Goal: Information Seeking & Learning: Learn about a topic

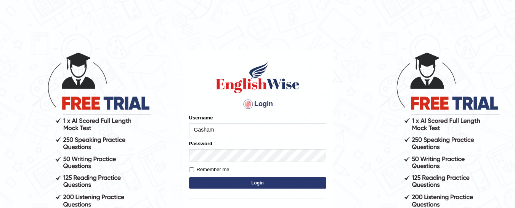
click at [220, 128] on input "Gasham" at bounding box center [257, 129] width 137 height 13
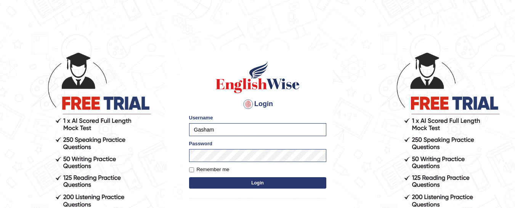
click at [203, 181] on button "Login" at bounding box center [257, 183] width 137 height 11
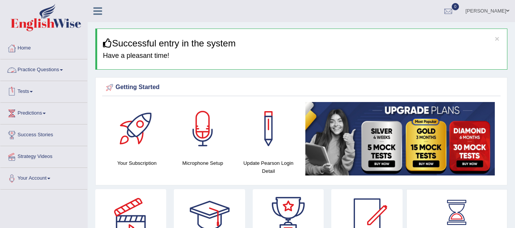
click at [44, 76] on link "Practice Questions" at bounding box center [43, 68] width 87 height 19
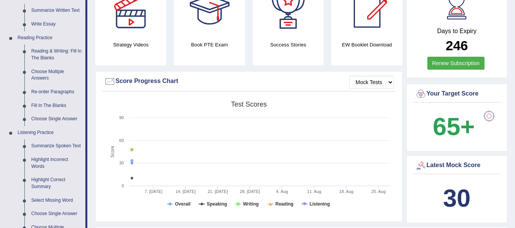
scroll to position [206, 0]
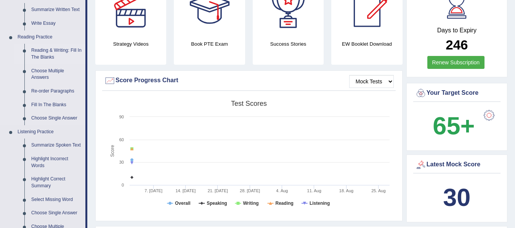
click at [53, 51] on link "Reading & Writing: Fill In The Blanks" at bounding box center [57, 54] width 58 height 20
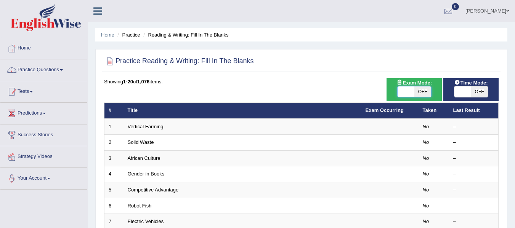
click at [404, 90] on span at bounding box center [405, 91] width 17 height 11
checkbox input "true"
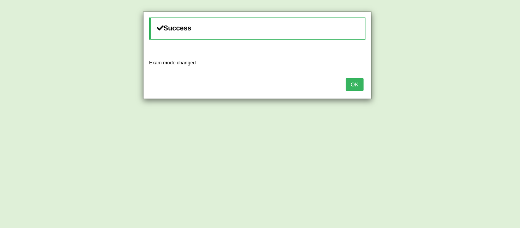
click at [351, 89] on button "OK" at bounding box center [355, 84] width 18 height 13
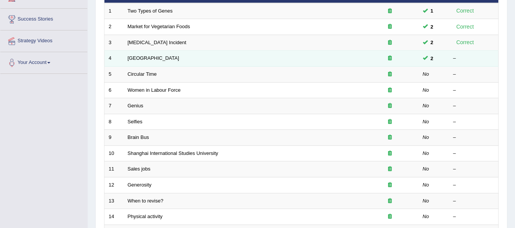
scroll to position [70, 0]
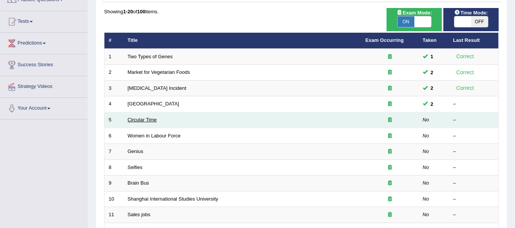
click at [145, 119] on link "Circular Time" at bounding box center [142, 120] width 29 height 6
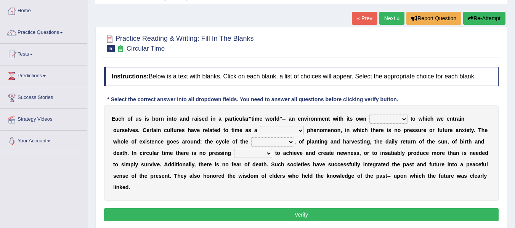
scroll to position [61, 0]
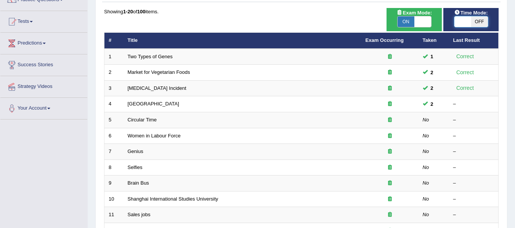
click at [470, 26] on span at bounding box center [462, 21] width 17 height 11
checkbox input "true"
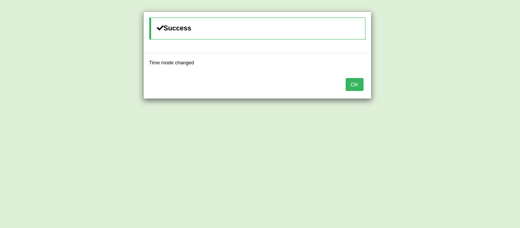
click at [353, 85] on button "OK" at bounding box center [355, 84] width 18 height 13
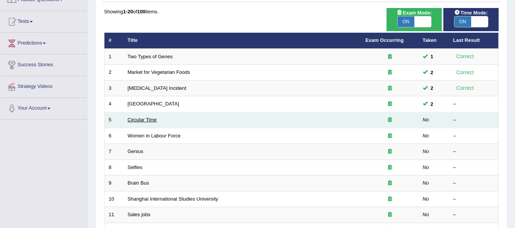
click at [151, 120] on link "Circular Time" at bounding box center [142, 120] width 29 height 6
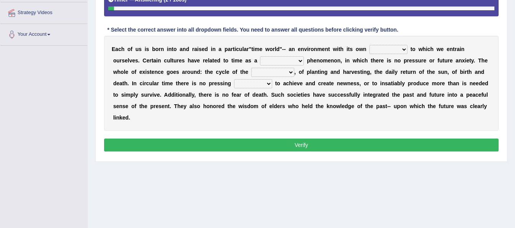
scroll to position [145, 0]
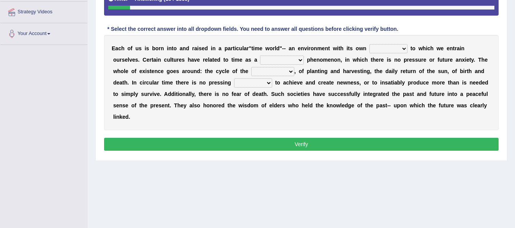
click at [379, 50] on select "area shape rhythm inclination" at bounding box center [388, 48] width 38 height 9
select select "area"
click at [369, 44] on select "area shape rhythm inclination" at bounding box center [388, 48] width 38 height 9
click at [272, 62] on select "cyclical conventional recycling cylindrical" at bounding box center [282, 60] width 44 height 9
select select "conventional"
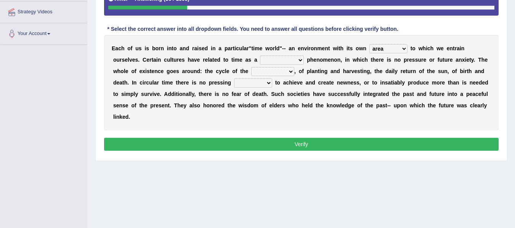
click at [260, 56] on select "cyclical conventional recycling cylindrical" at bounding box center [282, 60] width 44 height 9
click at [275, 70] on select "days seasons arrangement periods" at bounding box center [272, 71] width 43 height 9
select select "seasons"
click at [251, 67] on select "days seasons arrangement periods" at bounding box center [272, 71] width 43 height 9
click at [264, 82] on select "issue point cause need" at bounding box center [253, 82] width 38 height 9
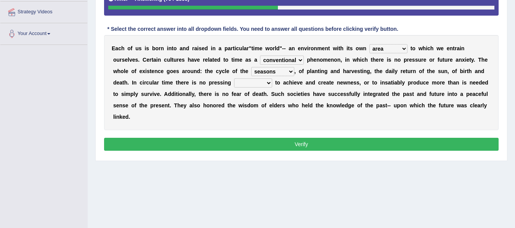
select select "point"
click at [234, 78] on select "issue point cause need" at bounding box center [253, 82] width 38 height 9
click at [233, 144] on button "Verify" at bounding box center [301, 144] width 394 height 13
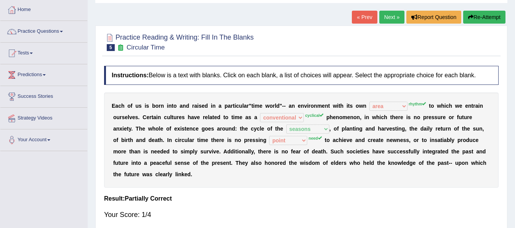
scroll to position [37, 0]
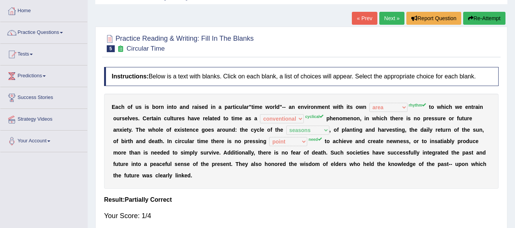
click at [470, 19] on icon "button" at bounding box center [470, 18] width 5 height 5
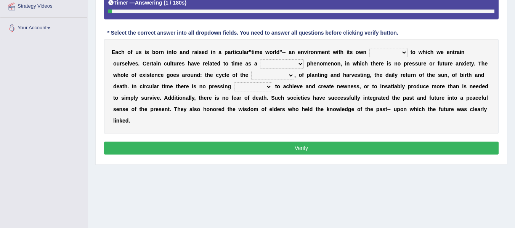
scroll to position [152, 0]
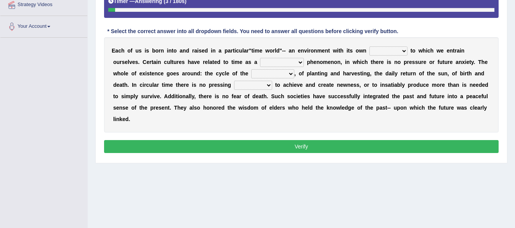
click at [392, 49] on select "area shape rhythm inclination" at bounding box center [388, 50] width 38 height 9
select select "rhythm"
click at [369, 46] on select "area shape rhythm inclination" at bounding box center [388, 50] width 38 height 9
click at [295, 59] on select "cyclical conventional recycling cylindrical" at bounding box center [282, 62] width 44 height 9
select select "cyclical"
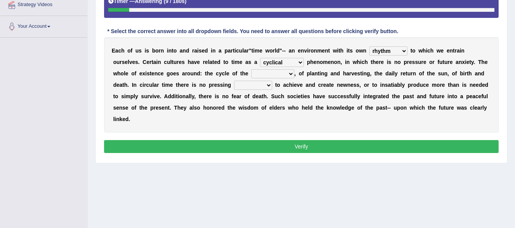
click at [260, 58] on select "cyclical conventional recycling cylindrical" at bounding box center [282, 62] width 44 height 9
click at [265, 75] on select "days seasons arrangement periods" at bounding box center [272, 73] width 43 height 9
select select "seasons"
click at [251, 69] on select "days seasons arrangement periods" at bounding box center [272, 73] width 43 height 9
click at [256, 85] on select "issue point cause need" at bounding box center [253, 85] width 38 height 9
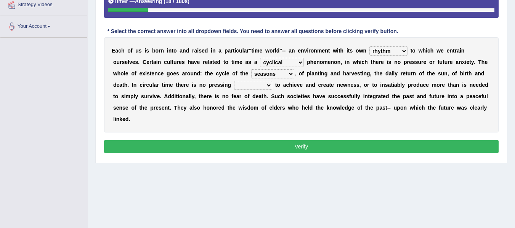
click at [256, 85] on select "issue point cause need" at bounding box center [253, 85] width 38 height 9
select select "need"
click at [234, 81] on select "issue point cause need" at bounding box center [253, 85] width 38 height 9
click at [236, 145] on button "Verify" at bounding box center [301, 146] width 394 height 13
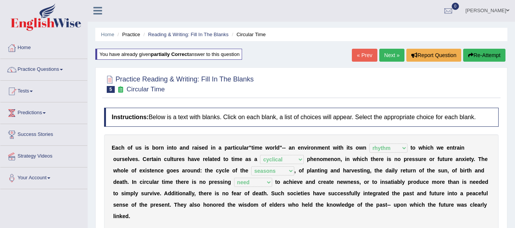
scroll to position [0, 0]
click at [390, 60] on link "Next »" at bounding box center [391, 55] width 25 height 13
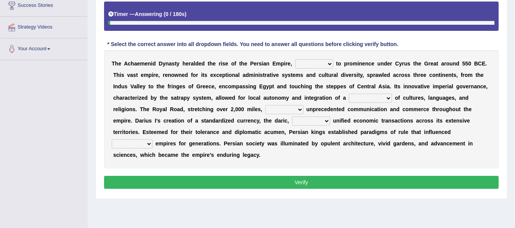
scroll to position [137, 0]
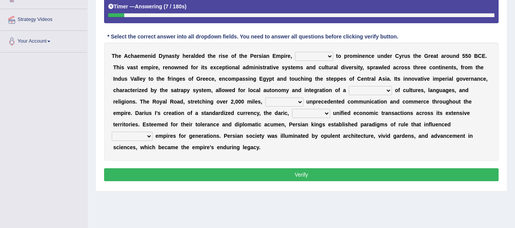
click at [329, 59] on select "directing staging ascending stumbling" at bounding box center [314, 56] width 38 height 9
select select "directing"
click at [295, 52] on select "directing staging ascending stumbling" at bounding box center [314, 56] width 38 height 9
click at [386, 90] on select "construction separation magnitude multitude" at bounding box center [370, 90] width 43 height 9
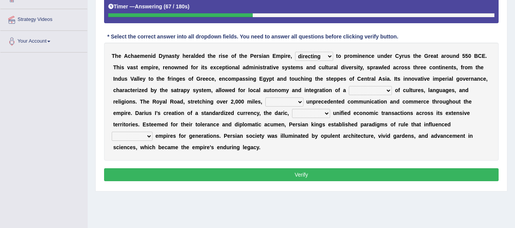
select select "separation"
click at [349, 86] on select "construction separation magnitude multitude" at bounding box center [370, 90] width 43 height 9
click at [299, 104] on select "scattered united aimed facilitated" at bounding box center [284, 102] width 38 height 9
select select "united"
click at [265, 98] on select "scattered united aimed facilitated" at bounding box center [284, 102] width 38 height 9
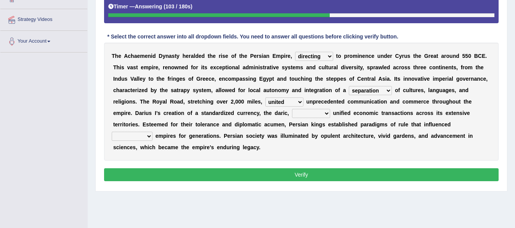
click at [312, 115] on select "moreover wherein further so" at bounding box center [311, 113] width 38 height 9
select select "wherein"
click at [292, 109] on select "moreover wherein further so" at bounding box center [311, 113] width 38 height 9
click at [150, 137] on select "subsequent explicit permanent trivial" at bounding box center [132, 136] width 41 height 9
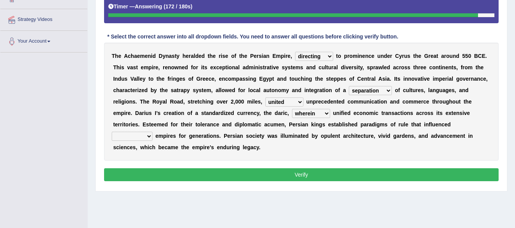
select select "permanent"
click at [112, 132] on select "subsequent explicit permanent trivial" at bounding box center [132, 136] width 41 height 9
click at [138, 174] on button "Verify" at bounding box center [301, 174] width 394 height 13
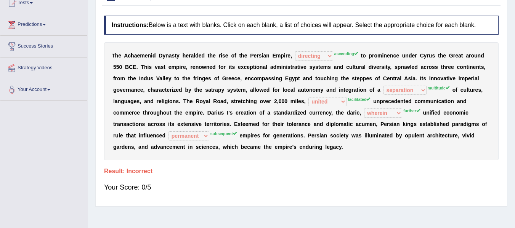
scroll to position [0, 0]
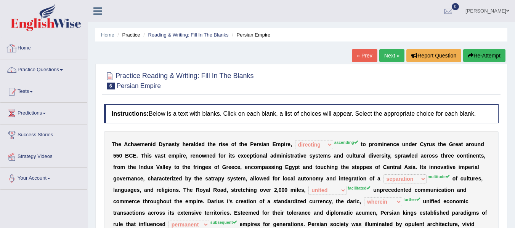
click at [29, 45] on link "Home" at bounding box center [43, 47] width 87 height 19
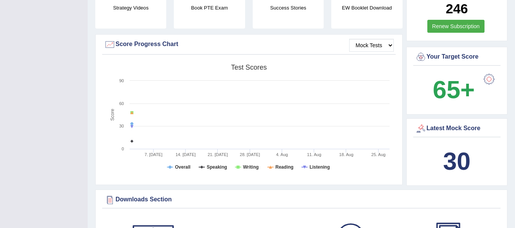
scroll to position [197, 0]
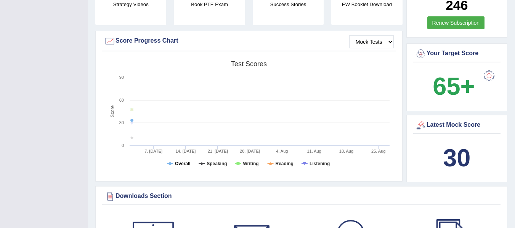
click at [176, 164] on tspan "Overall" at bounding box center [183, 163] width 16 height 5
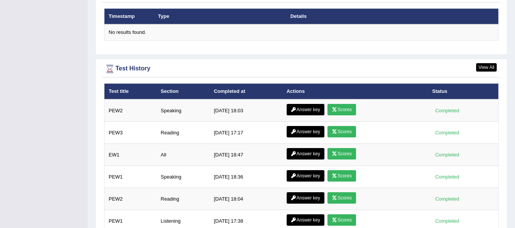
scroll to position [945, 0]
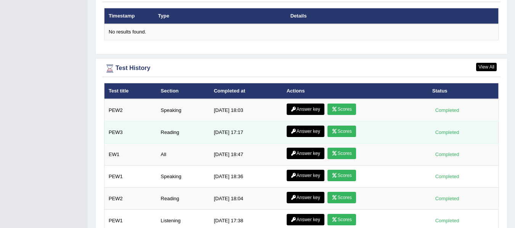
drag, startPoint x: 309, startPoint y: 162, endPoint x: 307, endPoint y: 139, distance: 22.9
click at [307, 139] on tbody "PEW2 Speaking 8/14/25 18:03 Answer key Scores Completed PEW3 Reading 7/16/25 17…" at bounding box center [301, 176] width 394 height 155
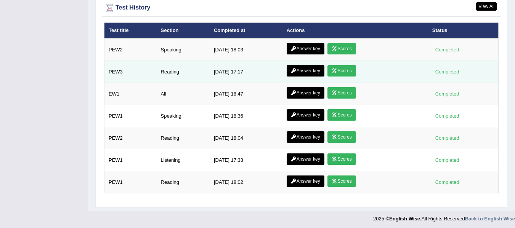
scroll to position [1007, 0]
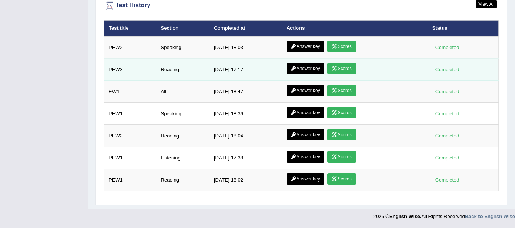
click at [332, 67] on icon at bounding box center [334, 68] width 6 height 5
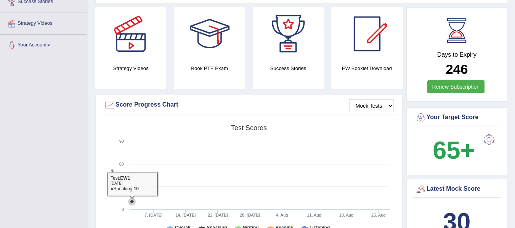
scroll to position [128, 0]
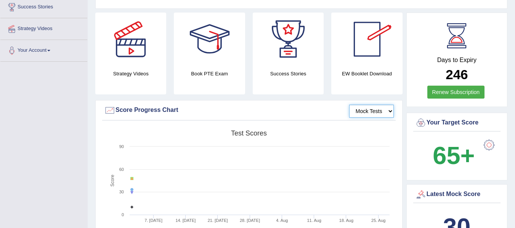
click at [374, 109] on select "Mock Tests" at bounding box center [371, 111] width 45 height 13
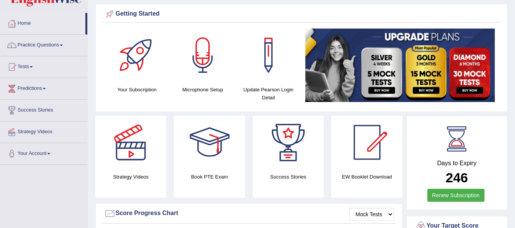
scroll to position [18, 0]
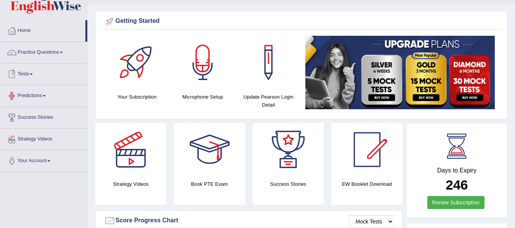
click at [37, 95] on link "Predictions" at bounding box center [43, 94] width 87 height 19
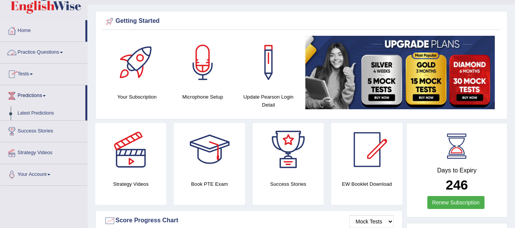
click at [36, 53] on link "Practice Questions" at bounding box center [43, 51] width 87 height 19
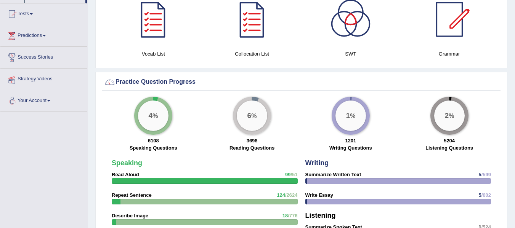
scroll to position [473, 0]
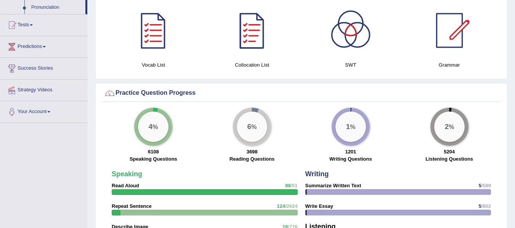
click at [247, 42] on div at bounding box center [251, 30] width 53 height 53
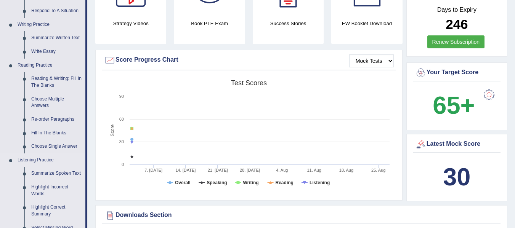
scroll to position [174, 0]
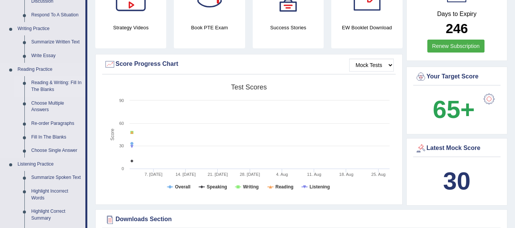
click at [47, 85] on link "Reading & Writing: Fill In The Blanks" at bounding box center [57, 86] width 58 height 20
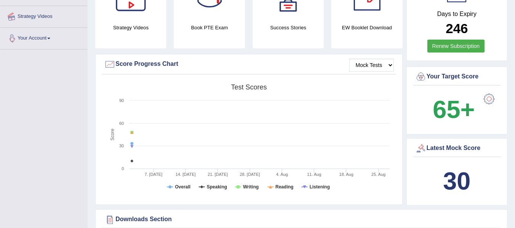
scroll to position [268, 0]
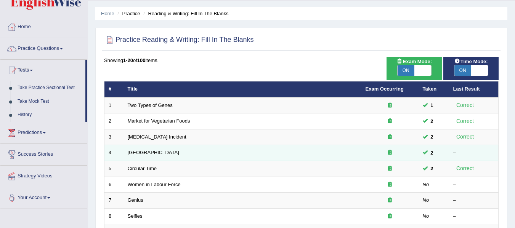
scroll to position [24, 0]
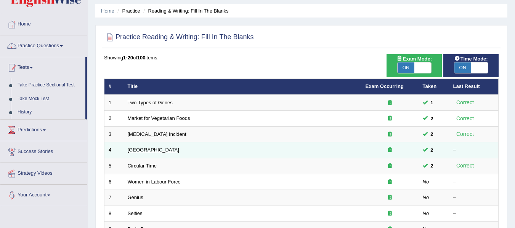
click at [135, 152] on link "Bhutan" at bounding box center [153, 150] width 51 height 6
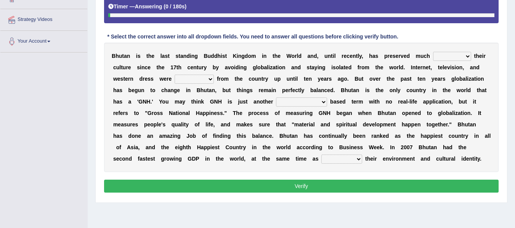
scroll to position [155, 0]
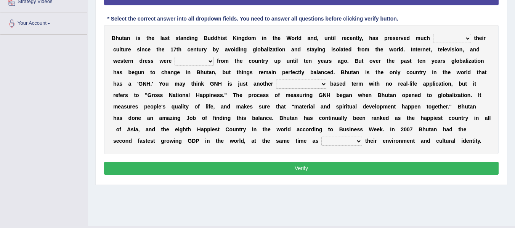
click at [441, 40] on select "of about to for" at bounding box center [452, 38] width 38 height 9
select select "of"
click at [433, 34] on select "of about to for" at bounding box center [452, 38] width 38 height 9
click at [204, 59] on select "summoned observed displayed banned" at bounding box center [193, 61] width 39 height 9
select select "banned"
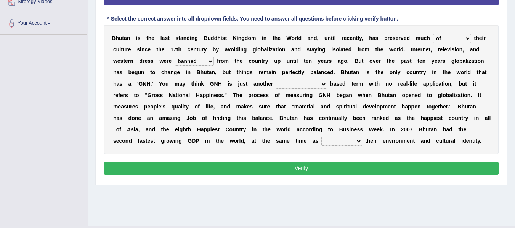
click at [174, 57] on select "summoned observed displayed banned" at bounding box center [193, 61] width 39 height 9
click at [284, 82] on select "statistically barely overwhelmingly roughly" at bounding box center [301, 84] width 51 height 9
select select "statistically"
click at [276, 80] on select "statistically barely overwhelmingly roughly" at bounding box center [301, 84] width 51 height 9
click at [332, 141] on select "demeaning intruding maintaining mourning" at bounding box center [341, 141] width 41 height 9
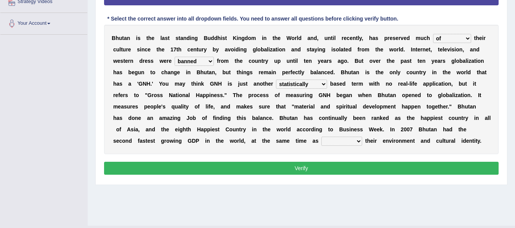
select select "maintaining"
click at [321, 137] on select "demeaning intruding maintaining mourning" at bounding box center [341, 141] width 41 height 9
click at [326, 168] on button "Verify" at bounding box center [301, 168] width 394 height 13
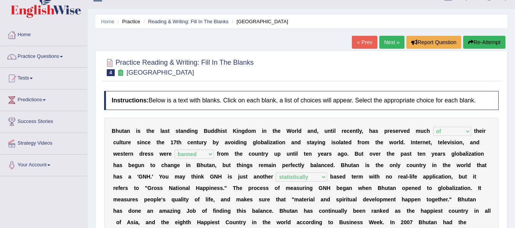
scroll to position [0, 0]
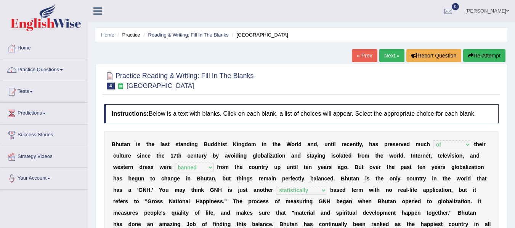
click at [389, 56] on link "Next »" at bounding box center [391, 55] width 25 height 13
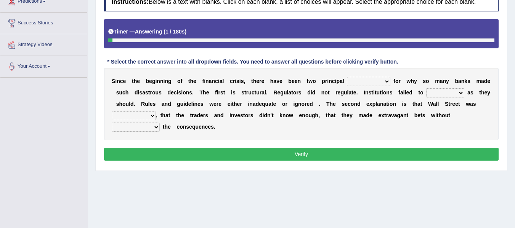
scroll to position [115, 0]
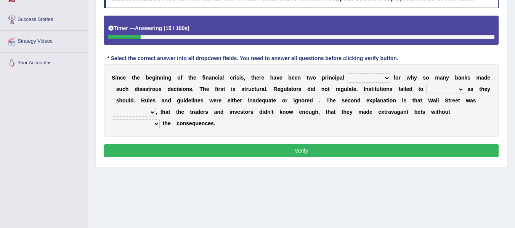
click at [353, 79] on select "explanations debates excuses examples" at bounding box center [368, 78] width 43 height 9
select select "excuses"
click at [347, 74] on select "explanations debates excuses examples" at bounding box center [368, 78] width 43 height 9
click at [441, 90] on select "function use stabilize maintain" at bounding box center [445, 89] width 38 height 9
select select "function"
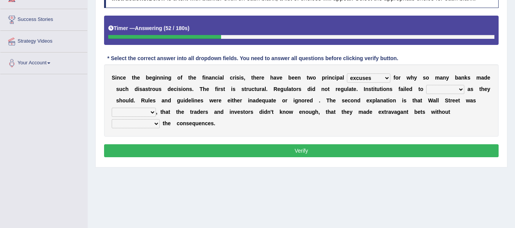
click at [426, 85] on select "function use stabilize maintain" at bounding box center [445, 89] width 38 height 9
click at [142, 114] on select "rough rampant incompetent irresponsible" at bounding box center [134, 112] width 44 height 9
select select "incompetent"
click at [112, 108] on select "rough rampant incompetent irresponsible" at bounding box center [134, 112] width 44 height 9
click at [155, 126] on select "counting understanding correcting valuing" at bounding box center [136, 123] width 48 height 9
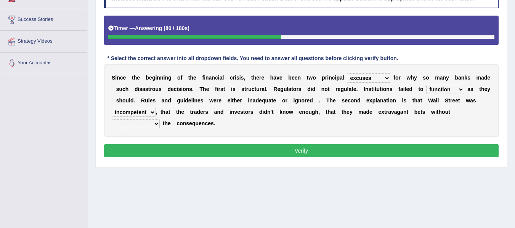
select select "understanding"
click at [112, 119] on select "counting understanding correcting valuing" at bounding box center [136, 123] width 48 height 9
click at [167, 150] on button "Verify" at bounding box center [301, 150] width 394 height 13
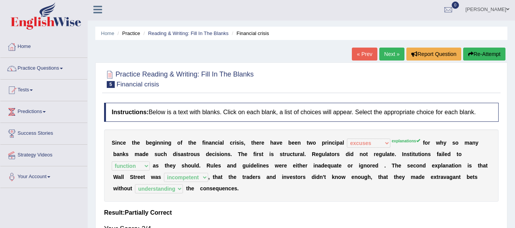
scroll to position [0, 0]
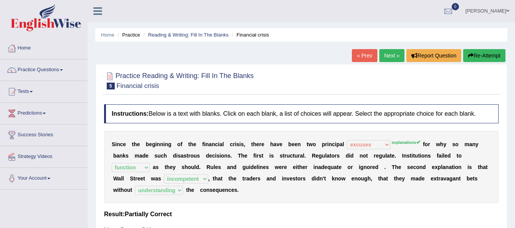
click at [471, 51] on button "Re-Attempt" at bounding box center [484, 55] width 42 height 13
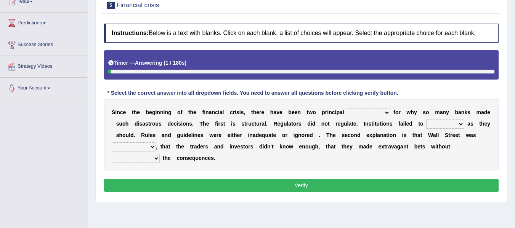
scroll to position [106, 0]
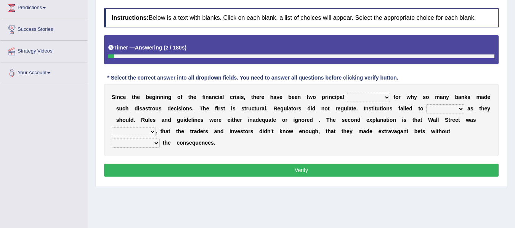
click at [386, 97] on select "explanations debates excuses examples" at bounding box center [368, 97] width 43 height 9
select select "explanations"
click at [347, 93] on select "explanations debates excuses examples" at bounding box center [368, 97] width 43 height 9
click at [432, 108] on select "function use stabilize maintain" at bounding box center [445, 108] width 38 height 9
select select "function"
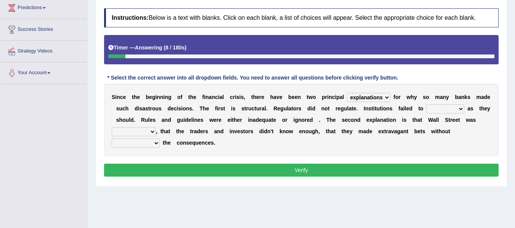
click at [426, 104] on select "function use stabilize maintain" at bounding box center [445, 108] width 38 height 9
click at [148, 135] on select "rough rampant incompetent irresponsible" at bounding box center [134, 131] width 44 height 9
select select "incompetent"
click at [112, 127] on select "rough rampant incompetent irresponsible" at bounding box center [134, 131] width 44 height 9
click at [150, 141] on select "counting understanding correcting valuing" at bounding box center [136, 143] width 48 height 9
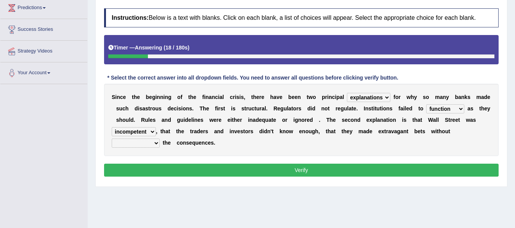
select select "understanding"
click at [112, 139] on select "counting understanding correcting valuing" at bounding box center [136, 143] width 48 height 9
click at [151, 170] on button "Verify" at bounding box center [301, 170] width 394 height 13
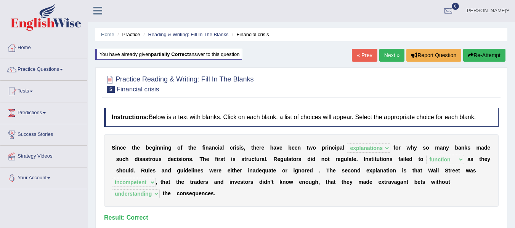
scroll to position [0, 0]
click at [385, 60] on link "Next »" at bounding box center [391, 55] width 25 height 13
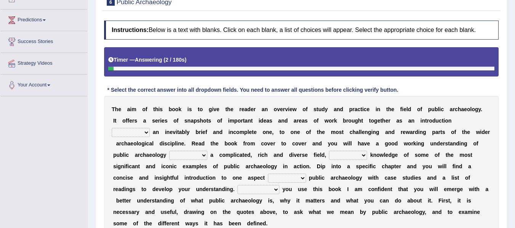
scroll to position [94, 0]
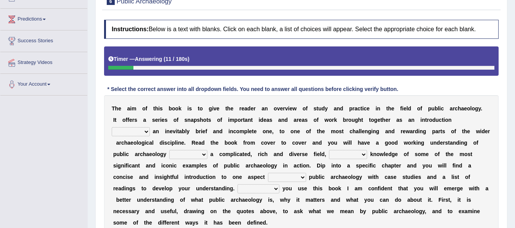
click at [147, 130] on select "because albeit unless despite" at bounding box center [131, 131] width 38 height 9
select select "despite"
click at [112, 127] on select "because albeit unless despite" at bounding box center [131, 131] width 38 height 9
click at [200, 154] on select "for along with as" at bounding box center [188, 154] width 38 height 9
select select "as"
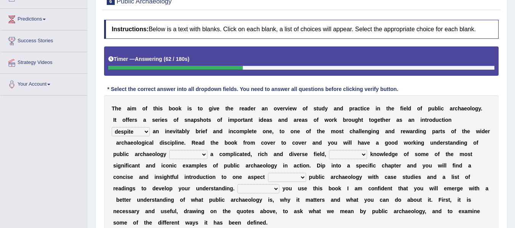
click at [169, 150] on select "for along with as" at bounding box center [188, 154] width 38 height 9
click at [343, 154] on select "despite of whatever as well as as though" at bounding box center [348, 154] width 38 height 9
select select "as though"
click at [329, 150] on select "despite of whatever as well as as though" at bounding box center [348, 154] width 38 height 9
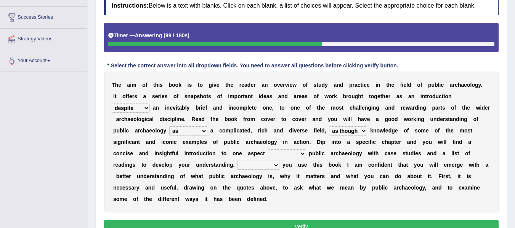
scroll to position [119, 0]
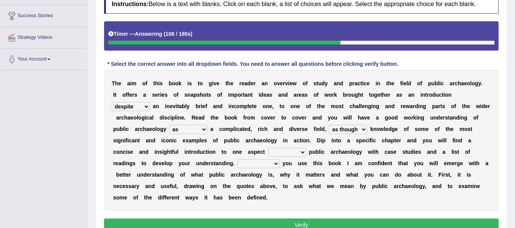
click at [296, 150] on select "in on by of" at bounding box center [287, 152] width 38 height 9
select select "of"
click at [268, 148] on select "in on by of" at bounding box center [287, 152] width 38 height 9
click at [262, 166] on select "Even That However Considering" at bounding box center [258, 163] width 42 height 9
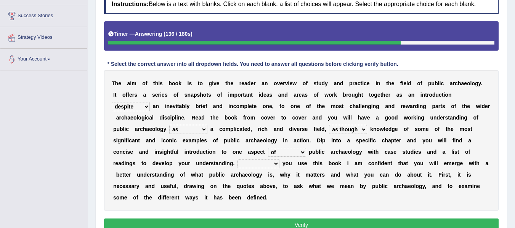
click at [262, 166] on select "Even That However Considering" at bounding box center [258, 163] width 42 height 9
select select "However"
click at [237, 159] on select "Even That However Considering" at bounding box center [258, 163] width 42 height 9
click at [241, 222] on button "Verify" at bounding box center [301, 225] width 394 height 13
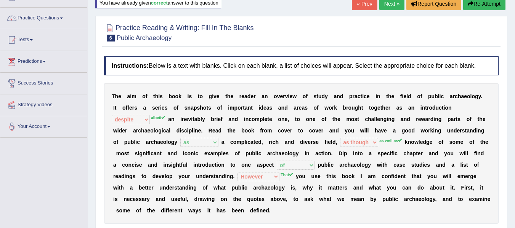
scroll to position [0, 0]
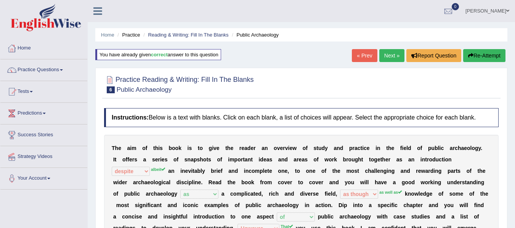
click at [476, 59] on button "Re-Attempt" at bounding box center [484, 55] width 42 height 13
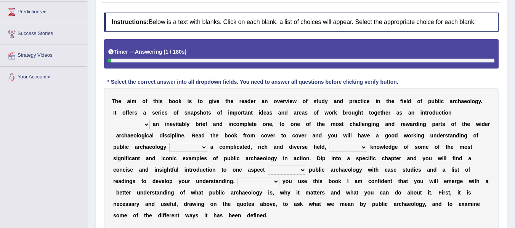
scroll to position [102, 0]
